Goal: Navigation & Orientation: Find specific page/section

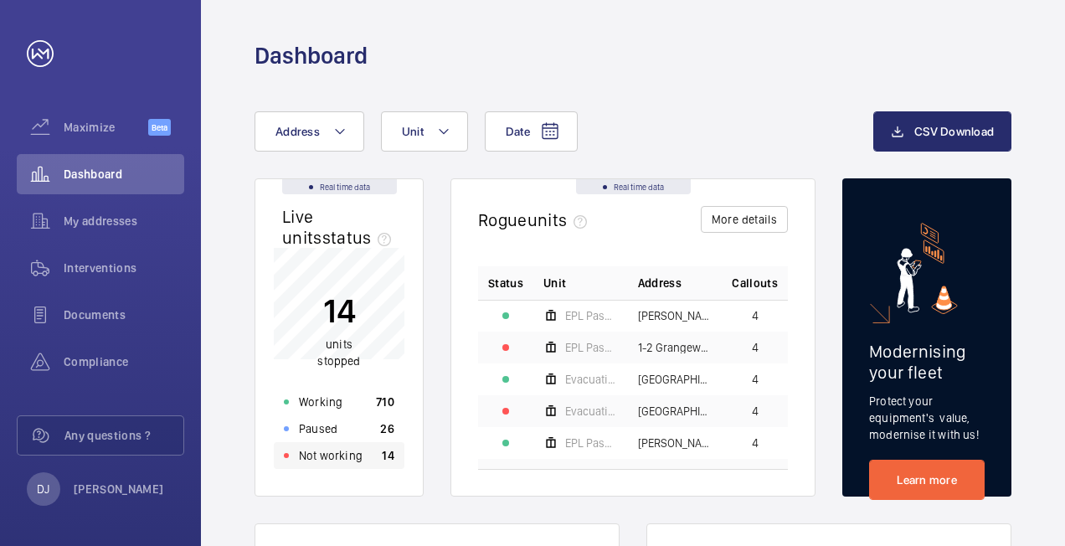
click at [348, 459] on p "Not working" at bounding box center [331, 455] width 64 height 17
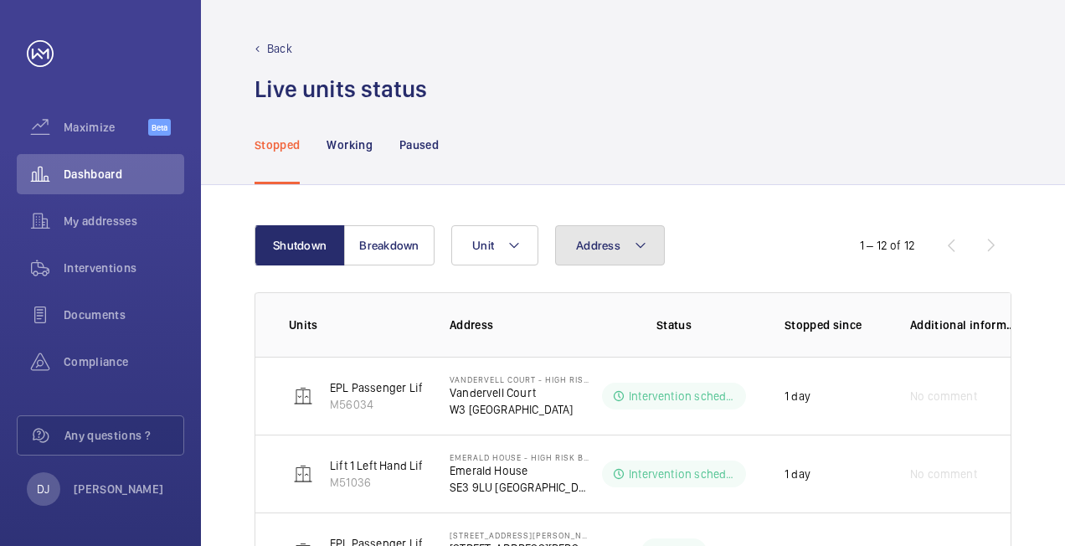
click at [612, 255] on button "Address" at bounding box center [610, 245] width 110 height 40
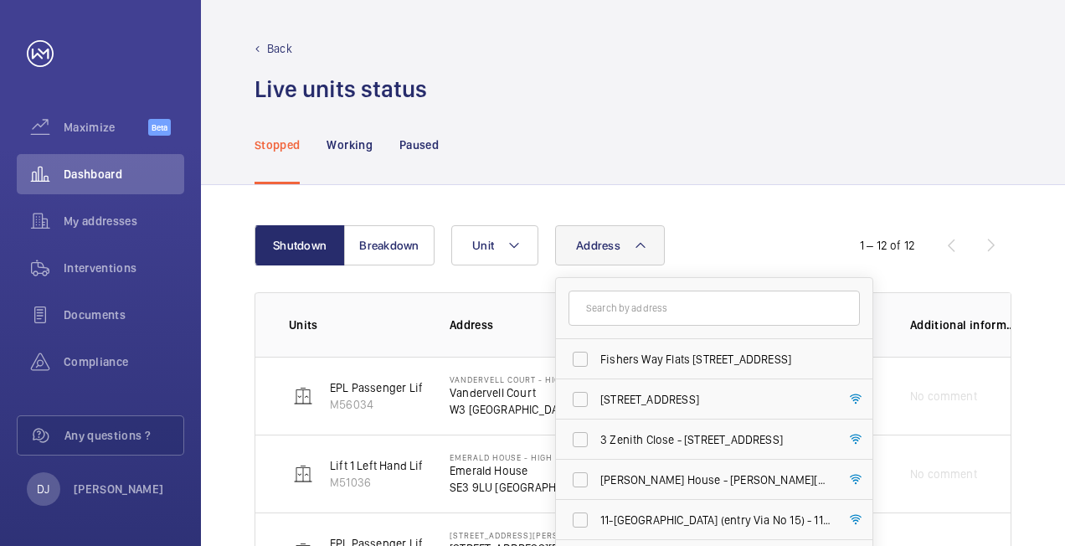
click at [646, 311] on input "text" at bounding box center [713, 308] width 291 height 35
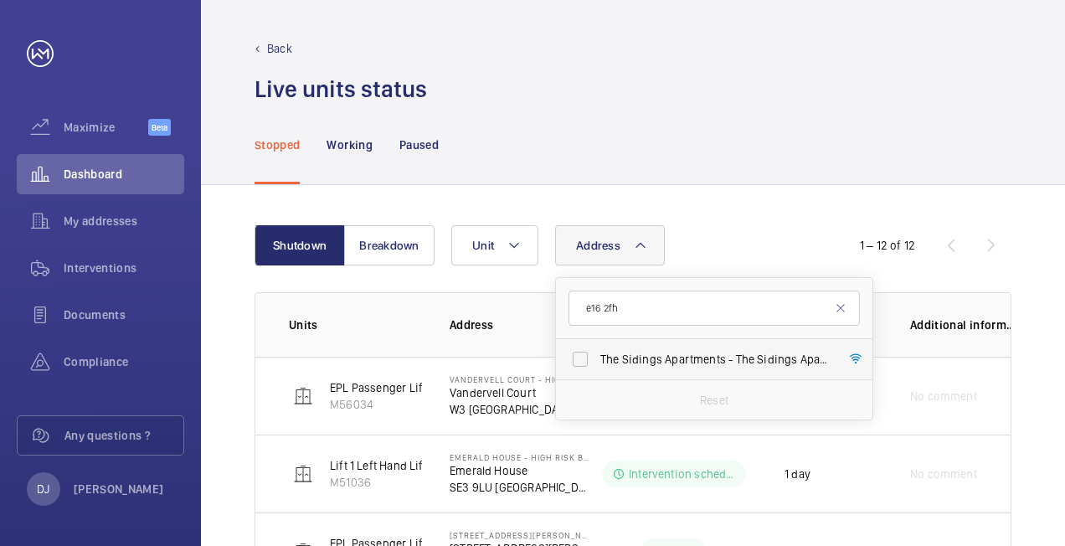
type input "e16 2fh"
click at [670, 352] on span "The Sidings Apartments - [GEOGRAPHIC_DATA]" at bounding box center [715, 359] width 230 height 17
click at [597, 352] on input "The Sidings Apartments - [GEOGRAPHIC_DATA]" at bounding box center [579, 358] width 33 height 33
checkbox input "true"
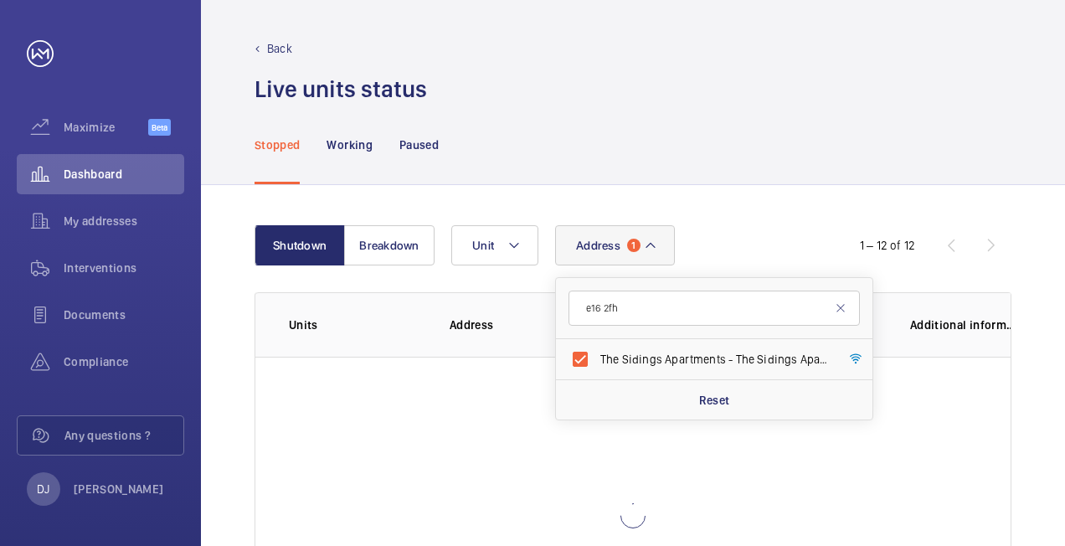
click at [726, 204] on div "Shutdown Breakdown Address 1 e16 2fh The Sidings Apartments - [GEOGRAPHIC_DATA]…" at bounding box center [633, 450] width 864 height 530
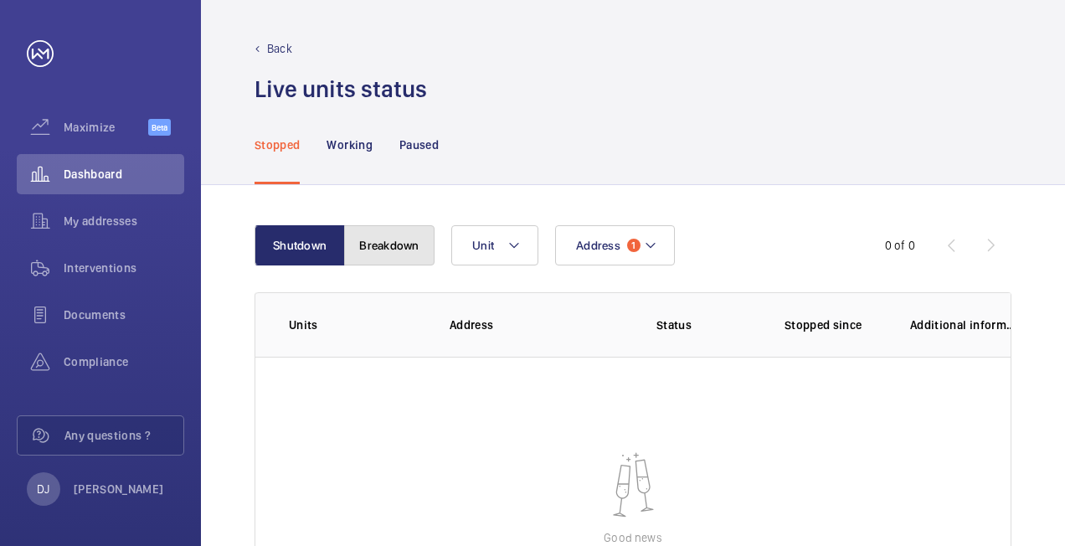
click at [388, 244] on button "Breakdown" at bounding box center [389, 245] width 90 height 40
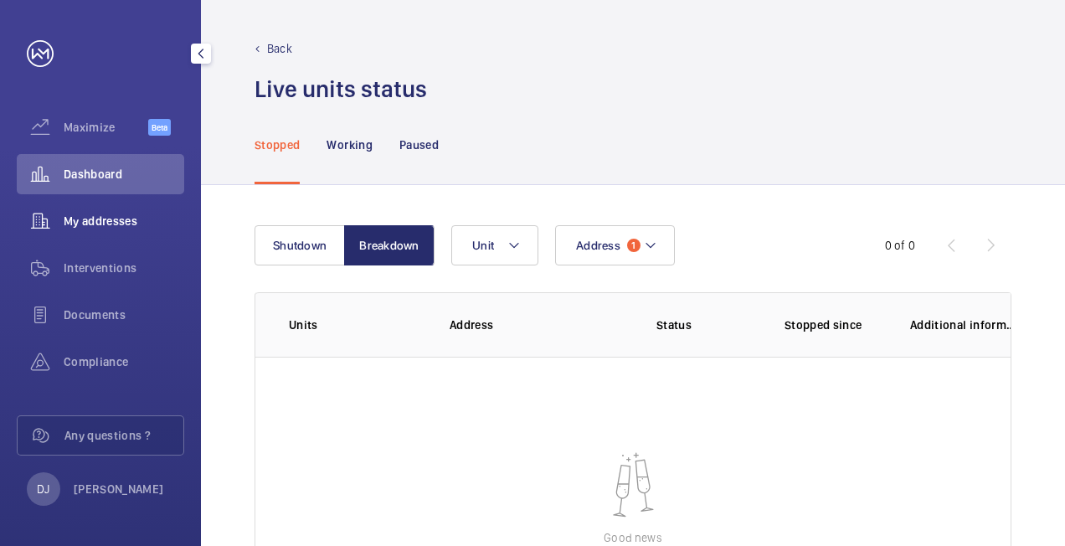
click at [112, 219] on span "My addresses" at bounding box center [124, 221] width 121 height 17
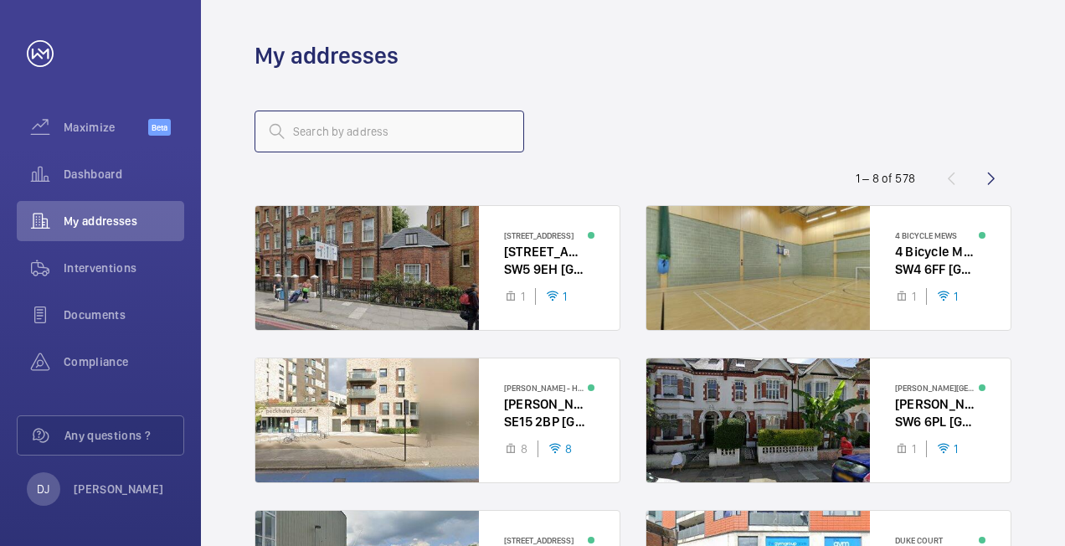
click at [395, 130] on input "text" at bounding box center [390, 132] width 270 height 42
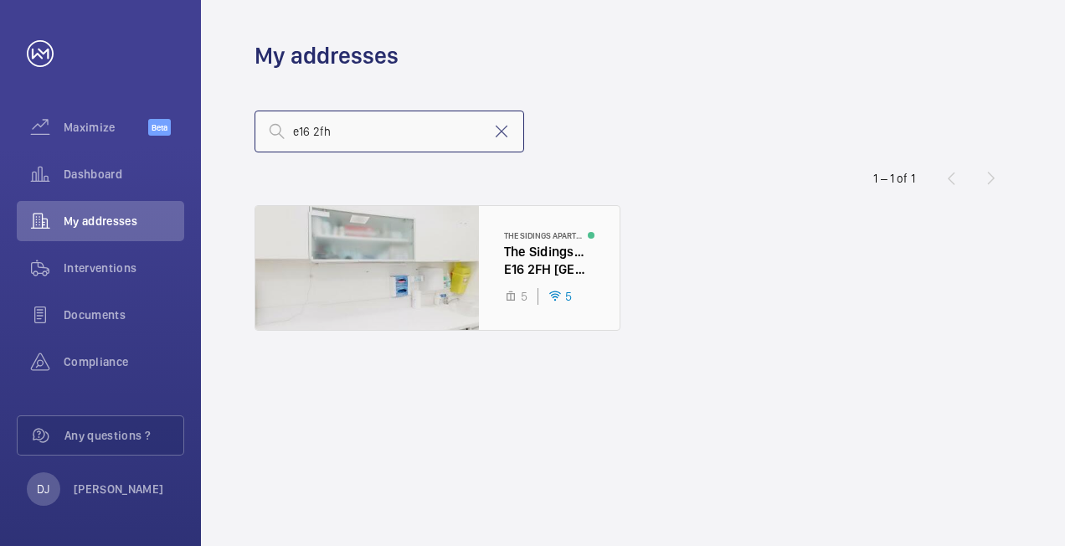
type input "e16 2fh"
click at [530, 268] on div at bounding box center [437, 268] width 364 height 124
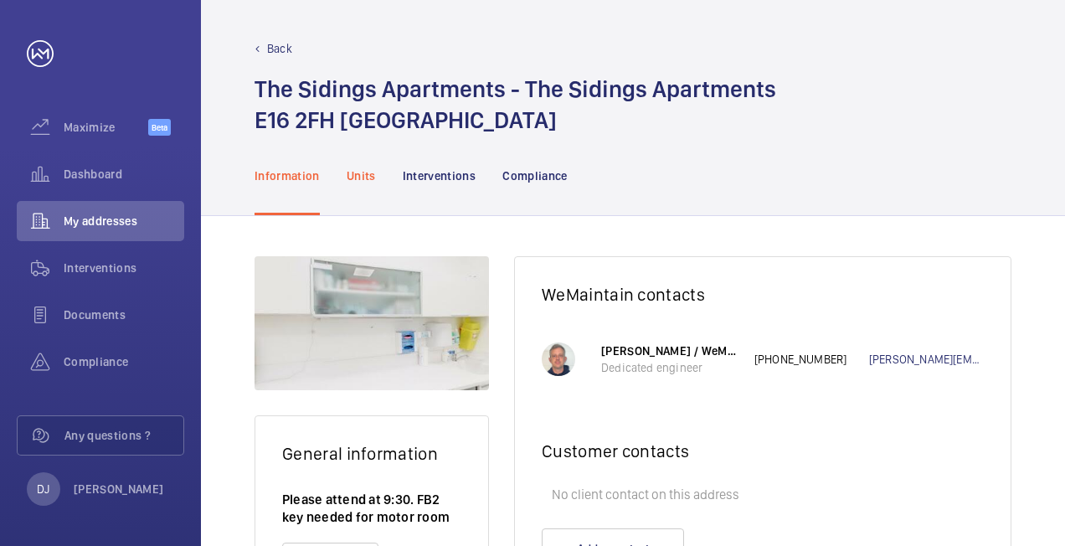
click at [353, 170] on p "Units" at bounding box center [361, 175] width 29 height 17
